Goal: Information Seeking & Learning: Learn about a topic

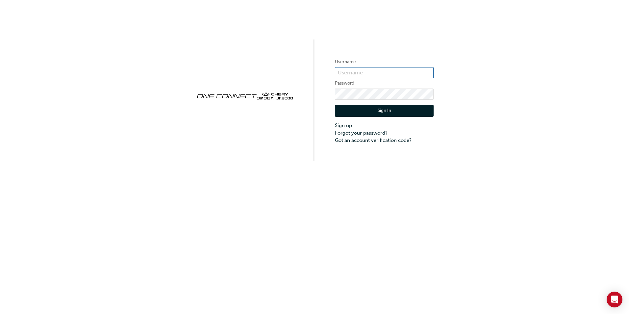
type input "cmnz016"
click at [367, 113] on button "Sign In" at bounding box center [384, 111] width 99 height 13
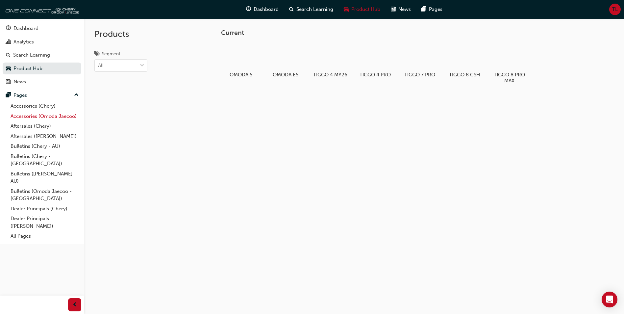
click at [60, 116] on link "Accessories (Omoda Jaecoo)" at bounding box center [44, 116] width 73 height 10
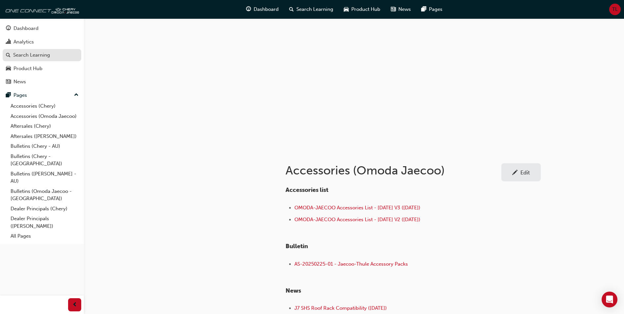
click at [45, 55] on div "Search Learning" at bounding box center [31, 55] width 37 height 8
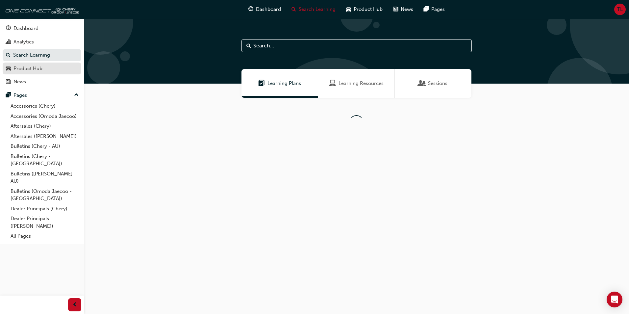
click at [48, 65] on div "Product Hub" at bounding box center [42, 68] width 72 height 8
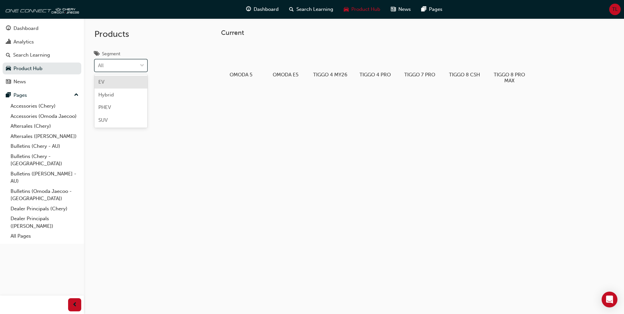
click at [138, 66] on div at bounding box center [142, 66] width 10 height 12
click at [99, 66] on input "Segment option EV focused, 1 of 4. 4 results available. Use Up and Down to choo…" at bounding box center [98, 66] width 1 height 6
click at [127, 103] on div "PHEV" at bounding box center [120, 107] width 53 height 13
click at [128, 68] on div "All" at bounding box center [116, 66] width 42 height 12
click at [99, 68] on input "Segment option PHEV, selected. option EV focused, 1 of 4. 4 results available. …" at bounding box center [98, 66] width 1 height 6
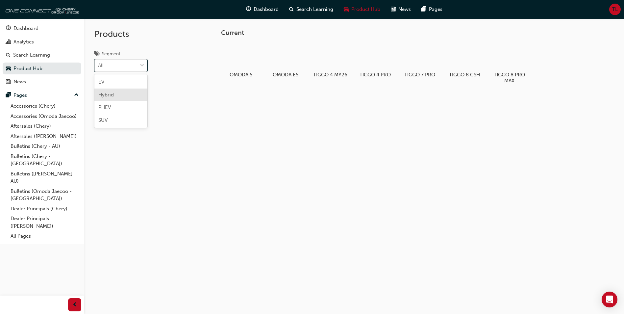
click at [120, 93] on div "Hybrid" at bounding box center [120, 95] width 53 height 13
click at [53, 59] on div "Search Learning" at bounding box center [42, 55] width 72 height 8
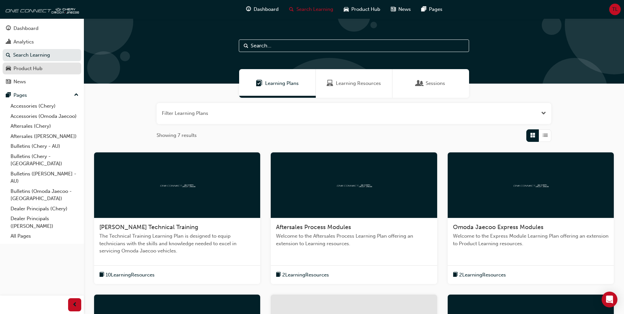
click at [51, 67] on div "Product Hub" at bounding box center [42, 68] width 72 height 8
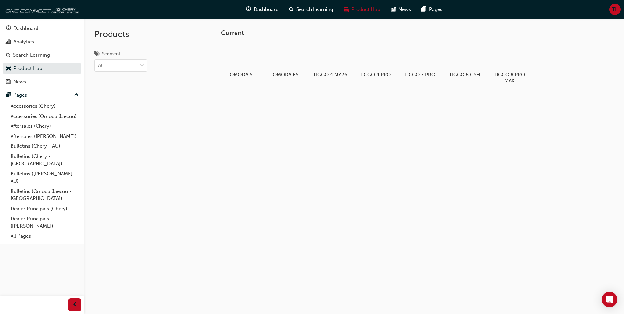
click at [613, 16] on div "Dashboard Search Learning Product Hub News Pages TL" at bounding box center [312, 9] width 624 height 19
click at [614, 12] on span "TL" at bounding box center [615, 10] width 6 height 8
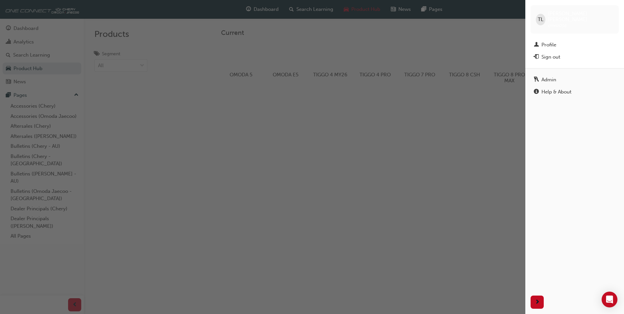
click at [461, 110] on div "button" at bounding box center [262, 157] width 525 height 314
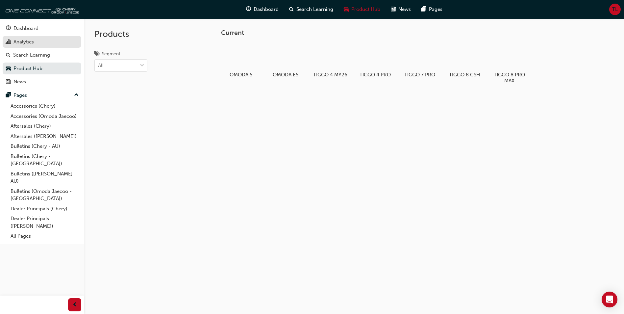
click at [38, 38] on div "Analytics" at bounding box center [42, 42] width 72 height 8
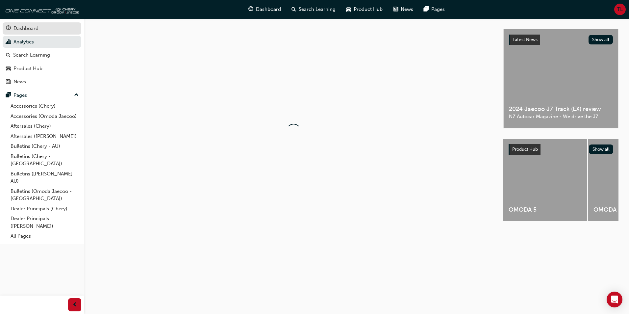
click at [42, 29] on div "Dashboard" at bounding box center [42, 28] width 72 height 8
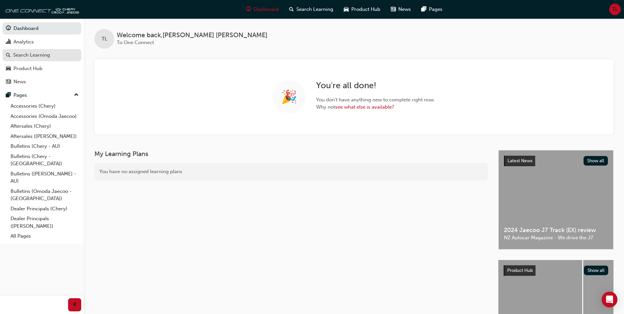
click at [55, 55] on div "Search Learning" at bounding box center [42, 55] width 72 height 8
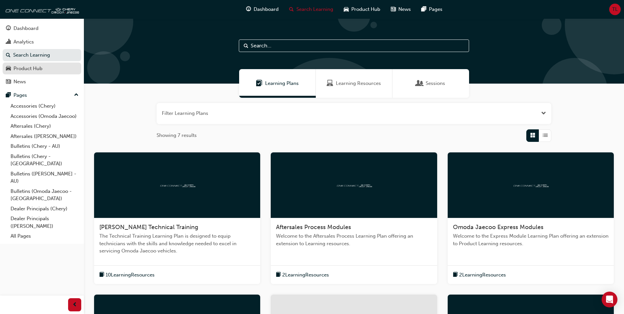
click at [54, 68] on div "Product Hub" at bounding box center [42, 68] width 72 height 8
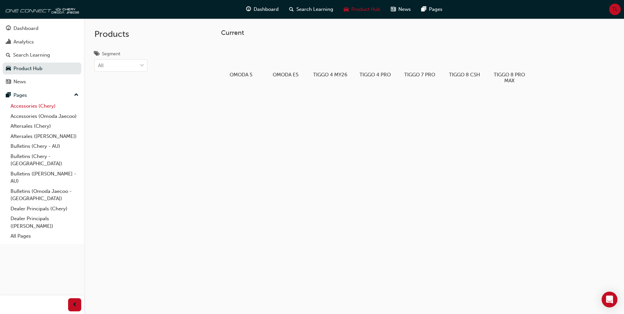
click at [48, 105] on link "Accessories (Chery)" at bounding box center [44, 106] width 73 height 10
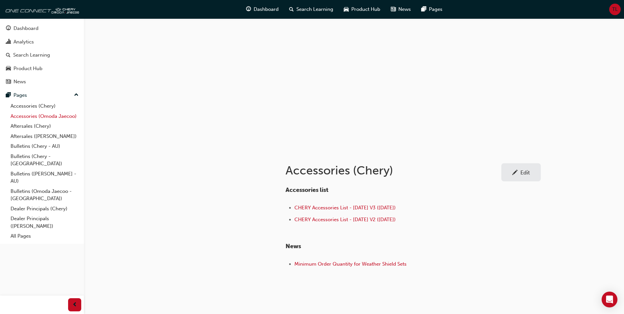
click at [51, 116] on link "Accessories (Omoda Jaecoo)" at bounding box center [44, 116] width 73 height 10
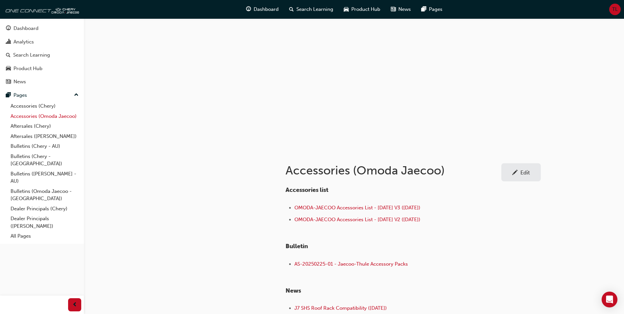
click at [51, 116] on link "Accessories (Omoda Jaecoo)" at bounding box center [44, 116] width 73 height 10
click at [52, 116] on link "Accessories (Omoda Jaecoo)" at bounding box center [44, 116] width 73 height 10
click at [48, 128] on link "Aftersales (Chery)" at bounding box center [44, 126] width 73 height 10
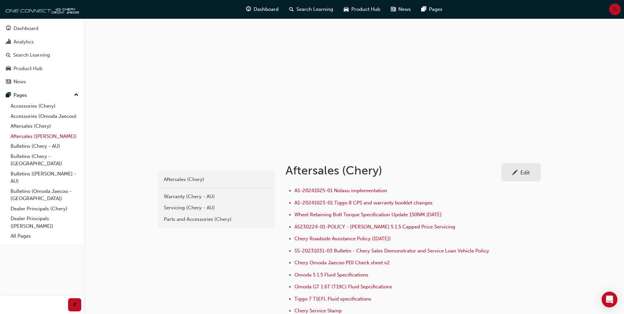
click at [46, 135] on link "Aftersales ([PERSON_NAME])" at bounding box center [44, 136] width 73 height 10
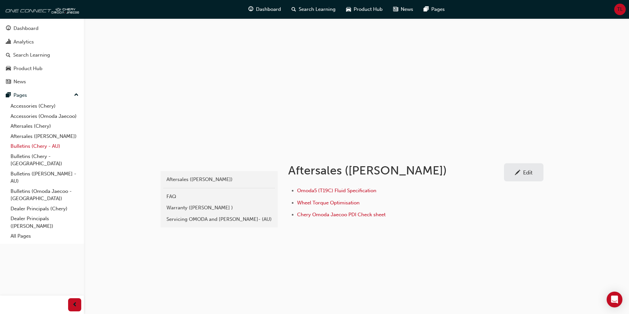
click at [45, 145] on link "Bulletins (Chery - AU)" at bounding box center [44, 146] width 73 height 10
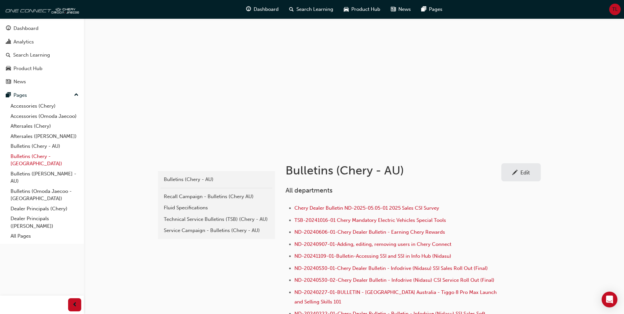
click at [45, 157] on link "Bulletins (Chery - [GEOGRAPHIC_DATA])" at bounding box center [44, 159] width 73 height 17
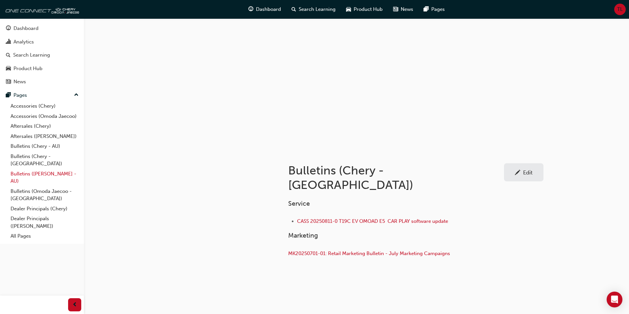
click at [45, 169] on link "Bulletins ([PERSON_NAME] - AU)" at bounding box center [44, 177] width 73 height 17
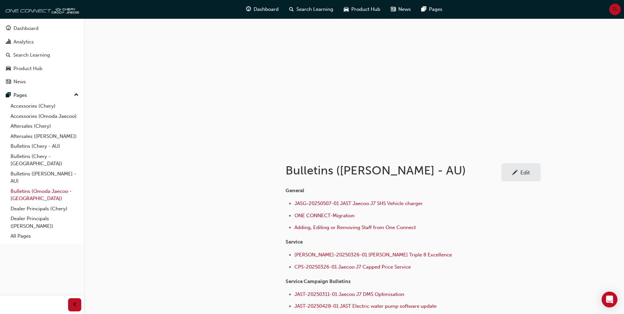
click at [37, 188] on link "Bulletins (Omoda Jaecoo - [GEOGRAPHIC_DATA])" at bounding box center [44, 194] width 73 height 17
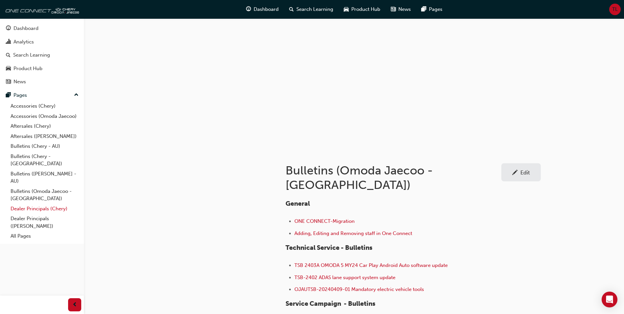
click at [36, 204] on link "Dealer Principals (Chery)" at bounding box center [44, 209] width 73 height 10
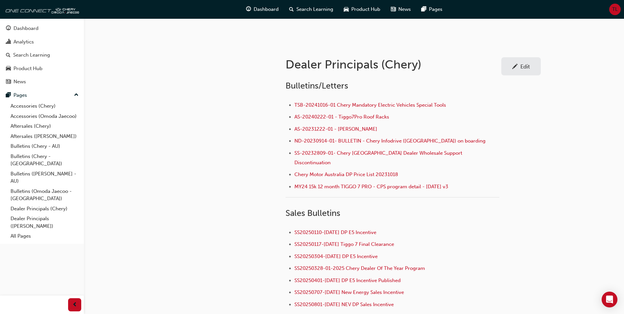
scroll to position [24, 0]
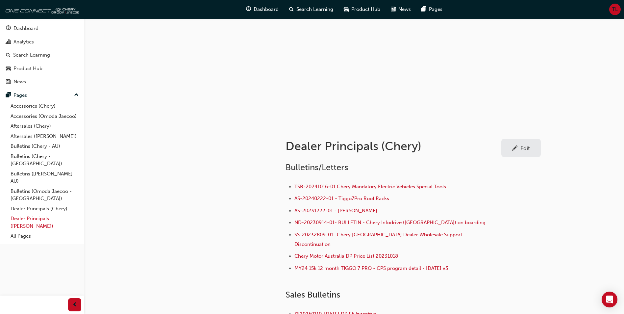
click at [51, 214] on link "Dealer Principals ([PERSON_NAME])" at bounding box center [44, 222] width 73 height 17
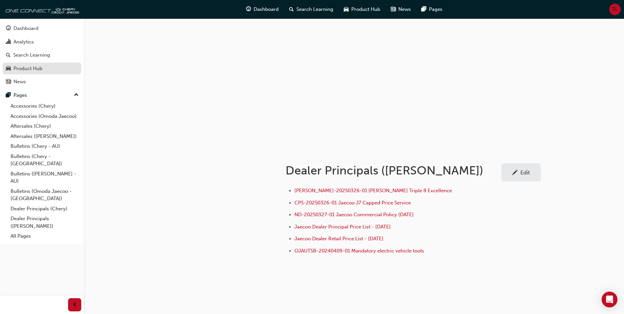
click at [43, 73] on link "Product Hub" at bounding box center [42, 69] width 79 height 12
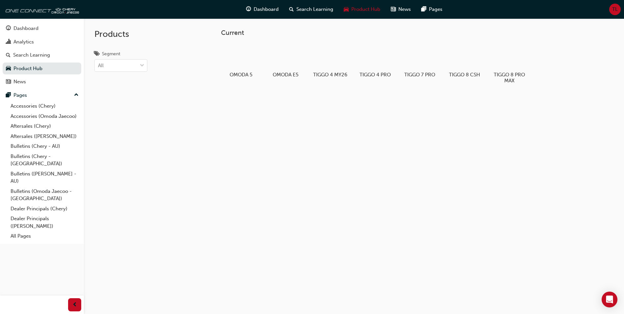
click at [298, 113] on div "Current OMODA 5 OMODA E5 TIGGO 4 MY26 TIGGO 4 PRO TIGGO 7 PRO TIGGO 8 CSH TIGGO…" at bounding box center [408, 73] width 395 height 89
click at [349, 134] on div "Current OMODA 5 OMODA E5 TIGGO 4 MY26 TIGGO 4 PRO TIGGO 7 PRO TIGGO 8 CSH TIGGO…" at bounding box center [354, 175] width 540 height 314
drag, startPoint x: 147, startPoint y: 65, endPoint x: 138, endPoint y: 69, distance: 10.3
click at [146, 65] on div "Segment All" at bounding box center [121, 61] width 74 height 22
click at [138, 69] on div at bounding box center [142, 66] width 10 height 12
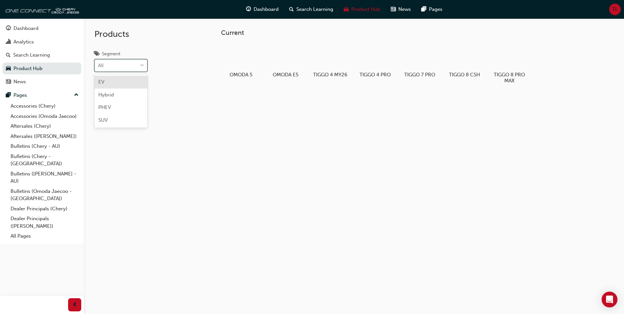
click at [99, 68] on input "Segment option EV focused, 1 of 4. 4 results available. Use Up and Down to choo…" at bounding box center [98, 66] width 1 height 6
click at [124, 117] on div "SUV" at bounding box center [120, 120] width 53 height 13
click at [119, 75] on div "Products Segment SUV" at bounding box center [121, 175] width 74 height 314
click at [121, 68] on div "SUV" at bounding box center [110, 66] width 31 height 12
click at [99, 68] on input "Segment option SUV, selected. option SUV focused, 4 of 4. 4 results available. …" at bounding box center [98, 66] width 1 height 6
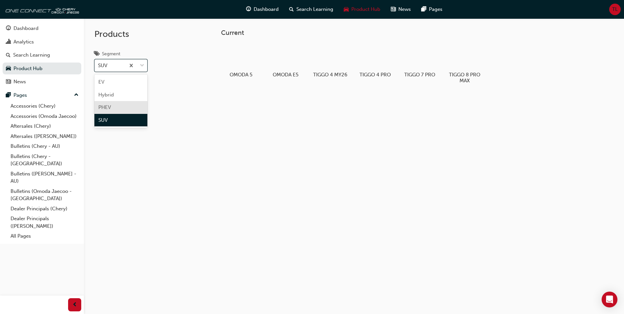
click at [119, 104] on div "PHEV" at bounding box center [120, 107] width 53 height 13
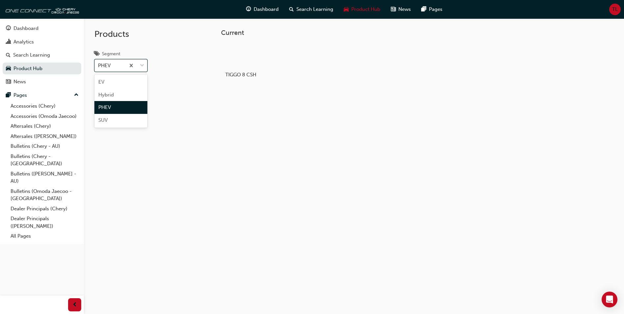
click at [123, 69] on div "PHEV" at bounding box center [110, 66] width 31 height 12
click at [99, 68] on input "Segment option PHEV, selected. option PHEV focused, 3 of 4. 4 results available…" at bounding box center [98, 66] width 1 height 6
click at [118, 82] on div "EV" at bounding box center [120, 82] width 53 height 13
click at [124, 62] on div "EV" at bounding box center [110, 66] width 31 height 12
click at [99, 63] on input "Segment option EV, selected. 0 results available. Select is focused ,type to re…" at bounding box center [98, 66] width 1 height 6
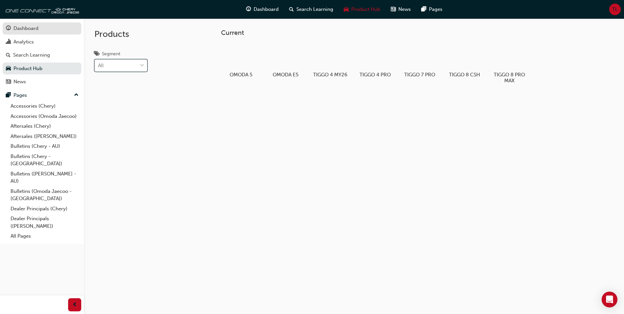
click at [41, 29] on div "Dashboard" at bounding box center [42, 28] width 72 height 8
